Goal: Task Accomplishment & Management: Use online tool/utility

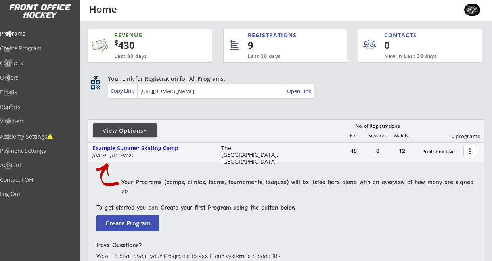
click at [147, 130] on div at bounding box center [145, 131] width 4 height 6
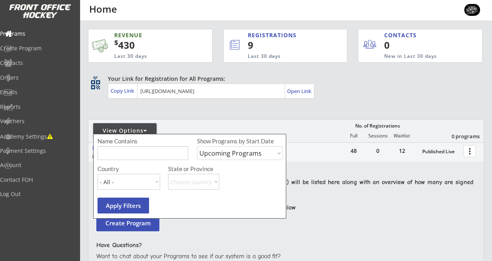
click at [280, 153] on select "Upcoming Programs Past Programs Specific Date Range" at bounding box center [240, 153] width 86 height 14
select select ""Past Programs""
click at [197, 146] on select "Upcoming Programs Past Programs Specific Date Range" at bounding box center [240, 153] width 86 height 14
click at [122, 205] on button "Apply Filters" at bounding box center [122, 206] width 51 height 16
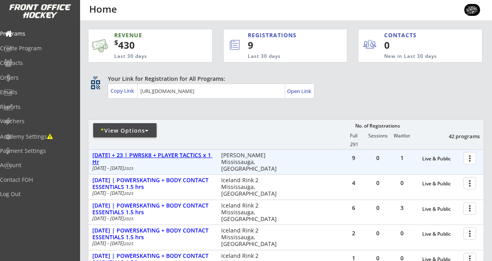
click at [146, 156] on div "[DATE] + 23 | PWRSK8 + PLAYER TACTICS x 1 Hr" at bounding box center [152, 158] width 120 height 13
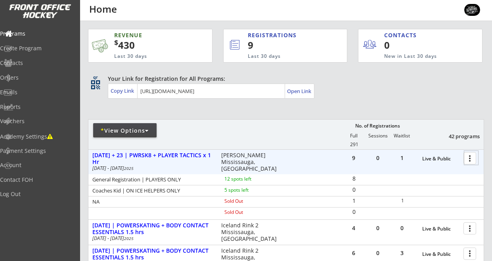
click at [472, 157] on div at bounding box center [471, 158] width 14 height 14
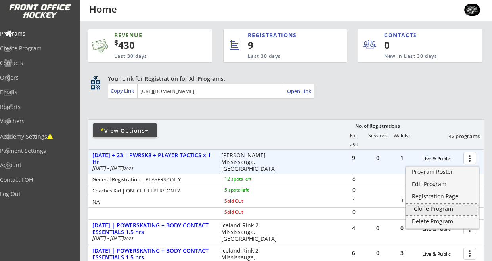
click at [431, 208] on div "Clone Program" at bounding box center [442, 209] width 57 height 6
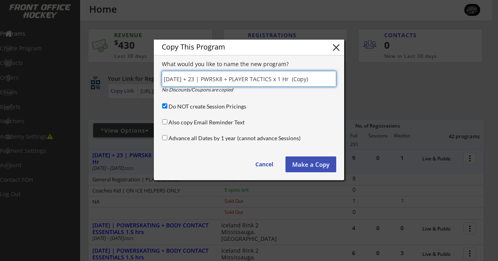
click at [314, 166] on button "Make a Copy" at bounding box center [310, 164] width 51 height 16
